Goal: Check status: Check status

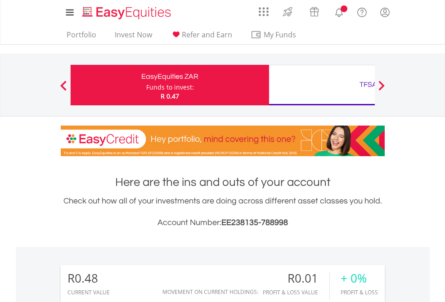
scroll to position [86, 141]
click at [146, 85] on div "Funds to invest:" at bounding box center [170, 87] width 48 height 9
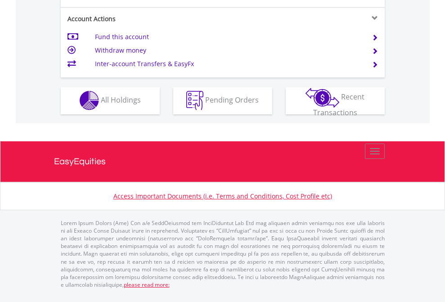
scroll to position [841, 0]
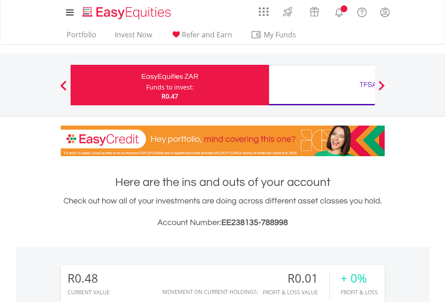
scroll to position [86, 141]
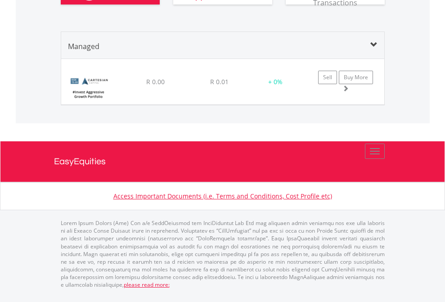
scroll to position [985, 0]
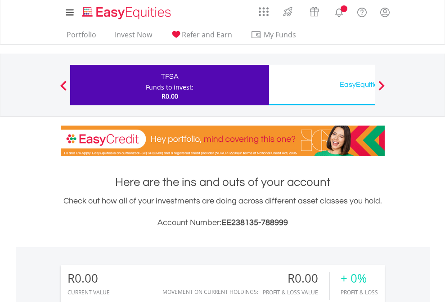
scroll to position [86, 141]
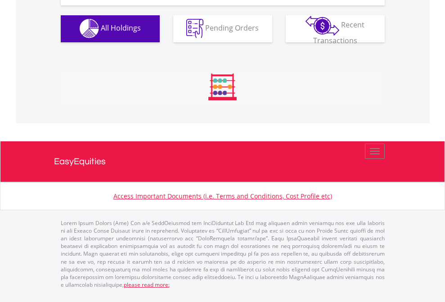
scroll to position [891, 0]
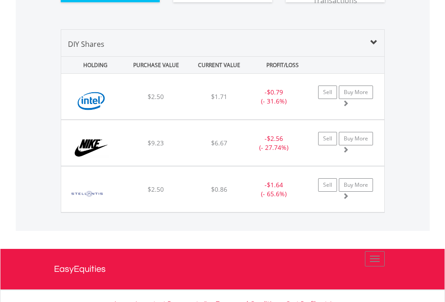
scroll to position [1000, 0]
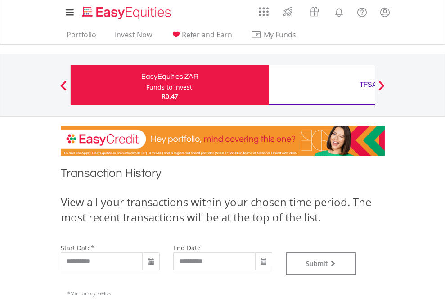
type input "**********"
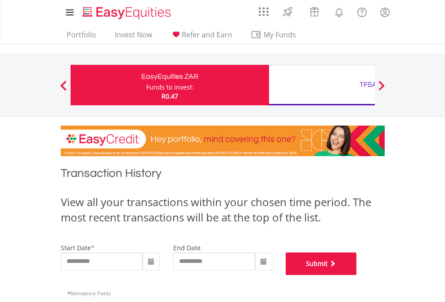
click at [357, 275] on button "Submit" at bounding box center [321, 263] width 71 height 22
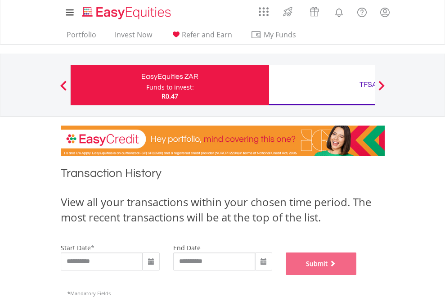
scroll to position [365, 0]
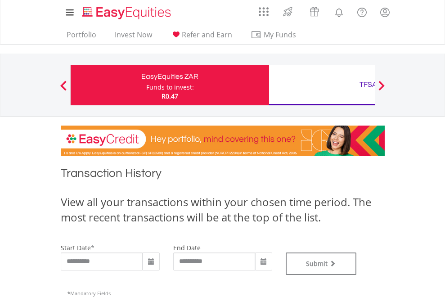
click at [322, 85] on div "TFSA" at bounding box center [368, 84] width 188 height 13
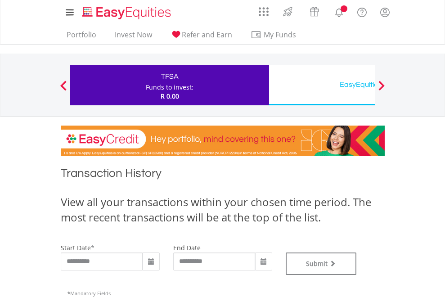
type input "**********"
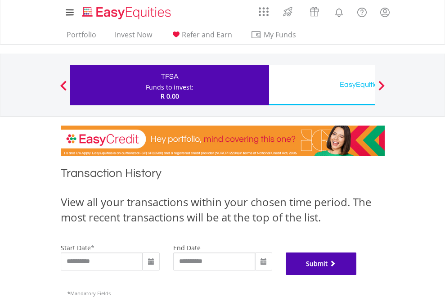
click at [357, 275] on button "Submit" at bounding box center [321, 263] width 71 height 22
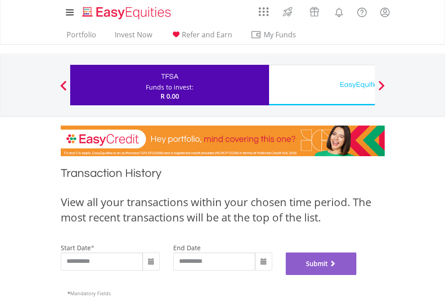
scroll to position [365, 0]
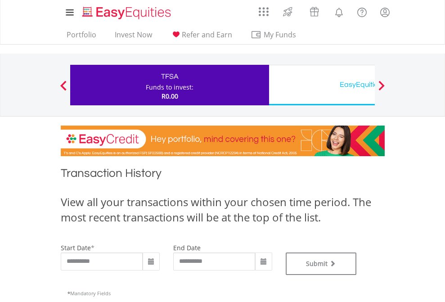
click at [322, 85] on div "EasyEquities USD" at bounding box center [368, 84] width 188 height 13
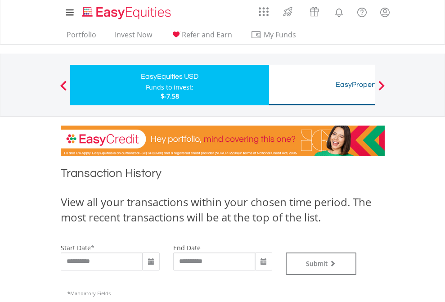
type input "**********"
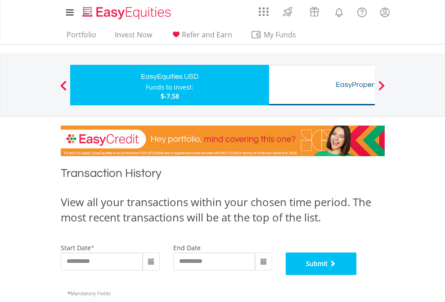
click at [357, 275] on button "Submit" at bounding box center [321, 263] width 71 height 22
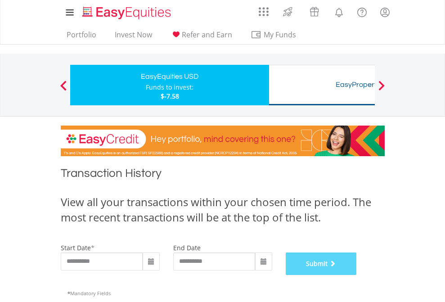
scroll to position [365, 0]
